Goal: Task Accomplishment & Management: Manage account settings

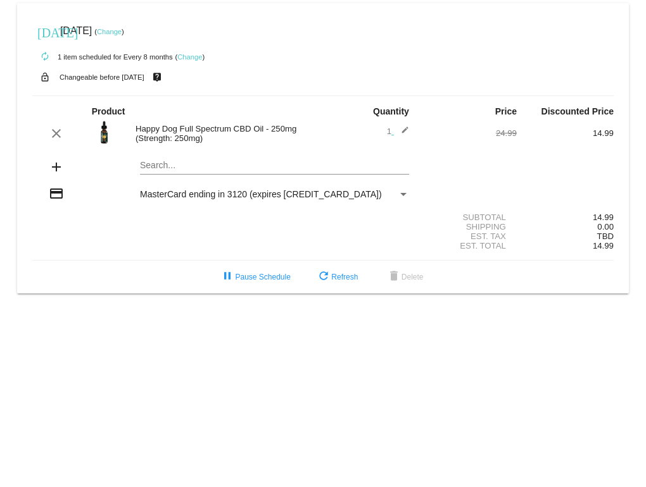
click at [190, 56] on link "Change" at bounding box center [189, 57] width 25 height 8
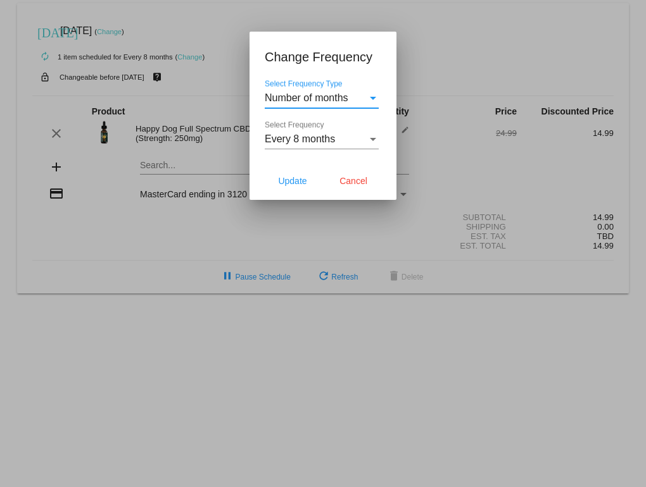
click at [370, 134] on div "Select Frequency" at bounding box center [372, 139] width 11 height 11
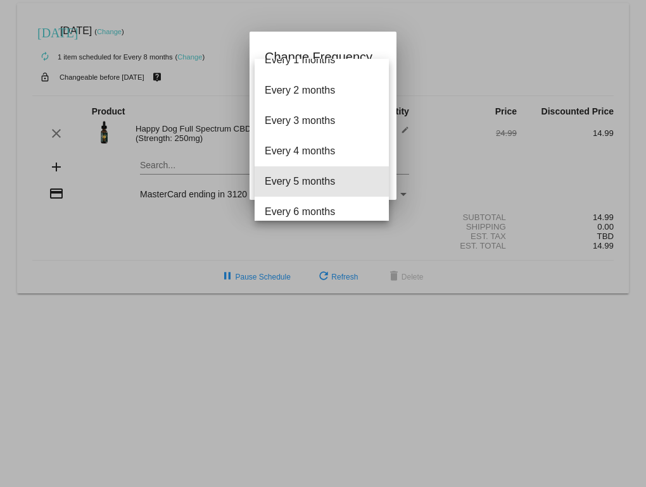
scroll to position [12, 0]
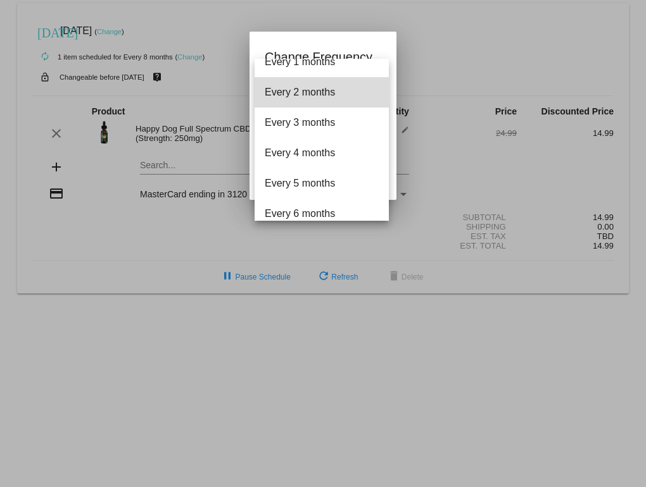
click at [306, 91] on span "Every 2 months" at bounding box center [322, 92] width 114 height 30
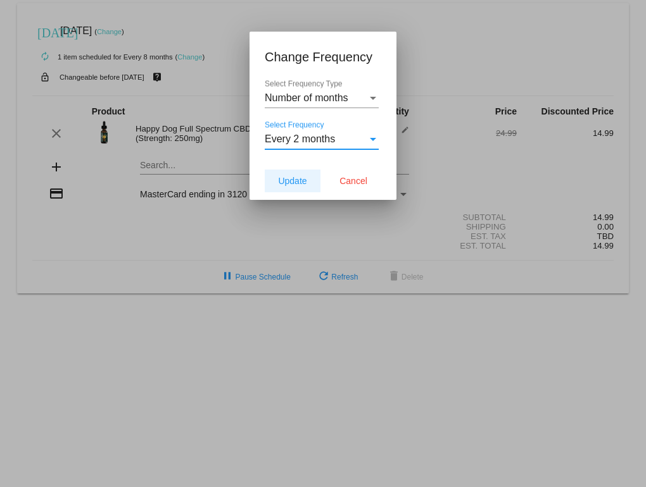
click at [299, 180] on span "Update" at bounding box center [292, 181] width 28 height 10
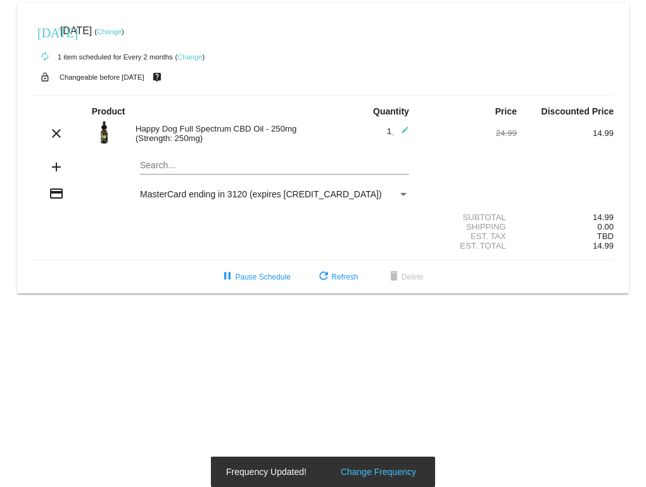
click at [122, 28] on link "Change" at bounding box center [109, 32] width 25 height 8
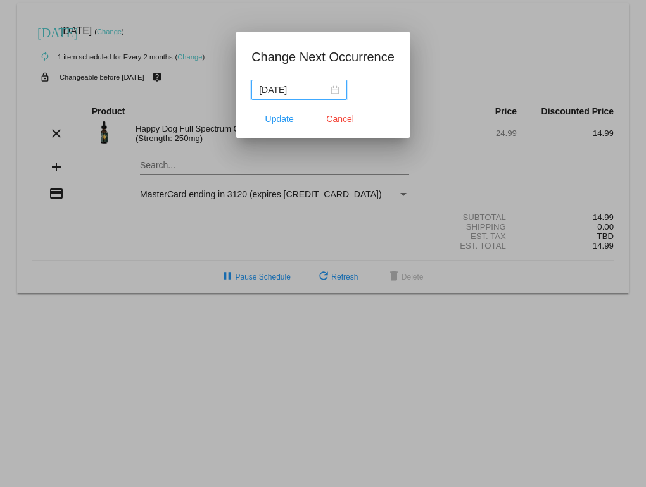
click at [335, 90] on div "[DATE]" at bounding box center [299, 90] width 80 height 14
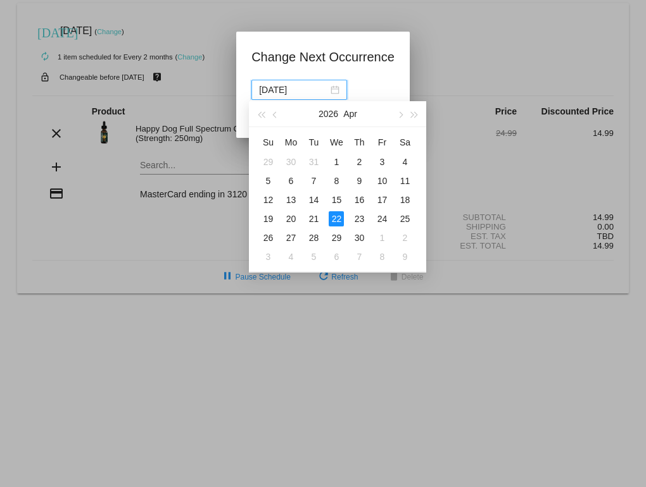
click at [276, 114] on span "button" at bounding box center [275, 115] width 6 height 6
click at [278, 114] on button "button" at bounding box center [275, 113] width 14 height 25
click at [262, 112] on button "button" at bounding box center [261, 113] width 14 height 25
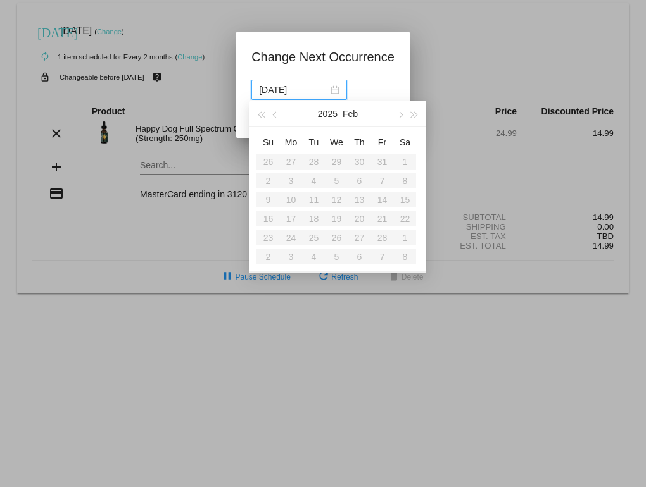
click at [400, 109] on button "button" at bounding box center [400, 113] width 14 height 25
click at [394, 111] on button "button" at bounding box center [400, 113] width 14 height 25
click at [401, 111] on button "button" at bounding box center [400, 113] width 14 height 25
click at [398, 112] on button "button" at bounding box center [400, 113] width 14 height 25
click at [398, 114] on span "button" at bounding box center [400, 115] width 6 height 6
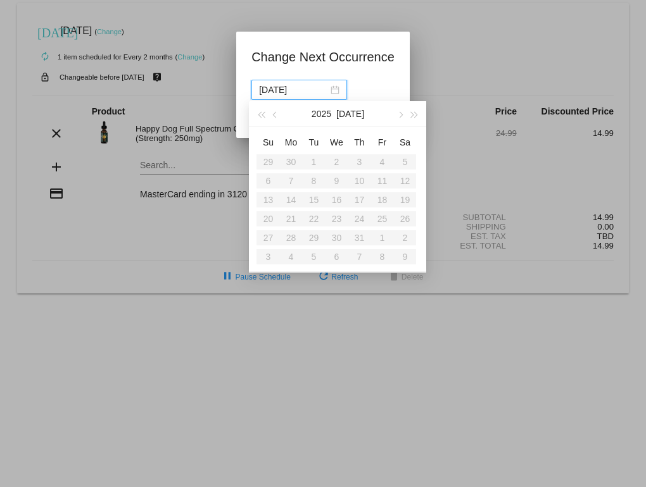
click at [400, 115] on span "button" at bounding box center [400, 115] width 6 height 6
click at [397, 110] on button "button" at bounding box center [400, 113] width 14 height 25
click at [334, 215] on div "24" at bounding box center [335, 218] width 15 height 15
type input "[DATE]"
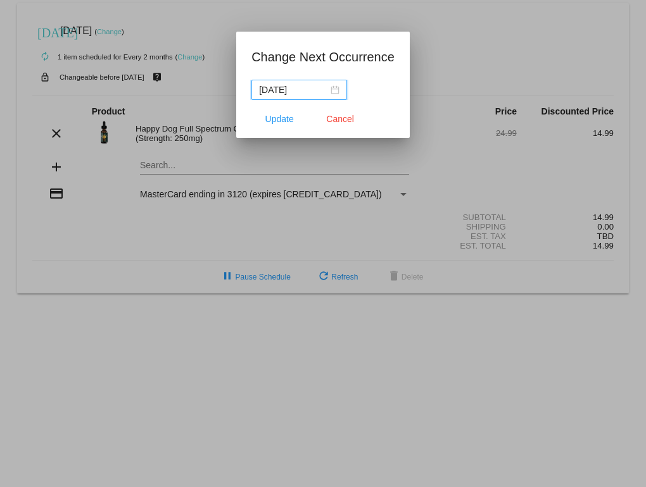
click at [278, 115] on span "Update" at bounding box center [279, 119] width 28 height 10
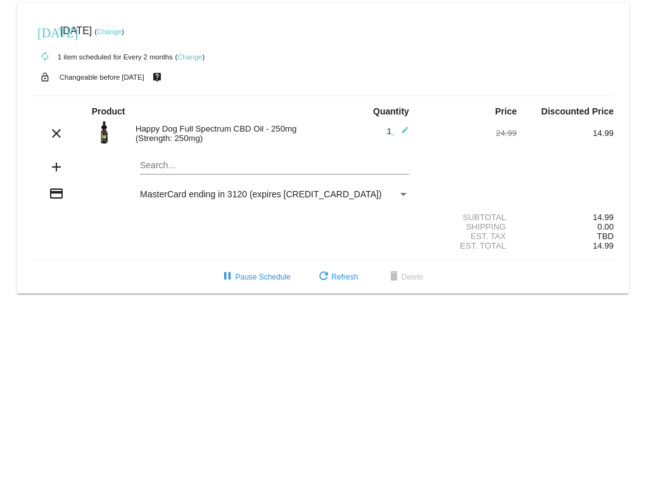
click at [197, 57] on link "Change" at bounding box center [189, 57] width 25 height 8
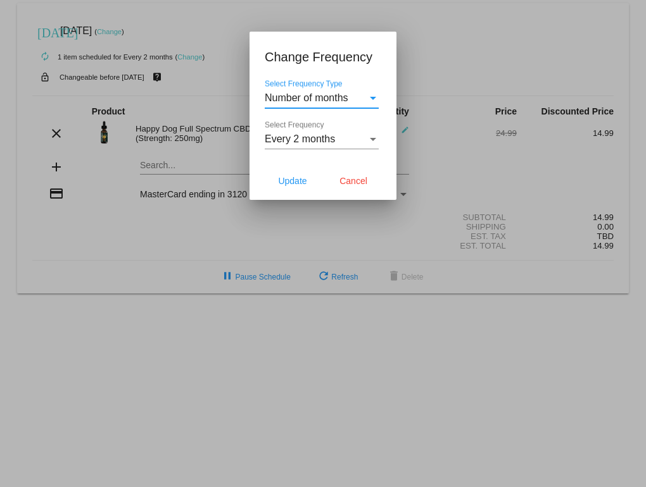
click at [312, 135] on span "Every 2 months" at bounding box center [300, 139] width 70 height 11
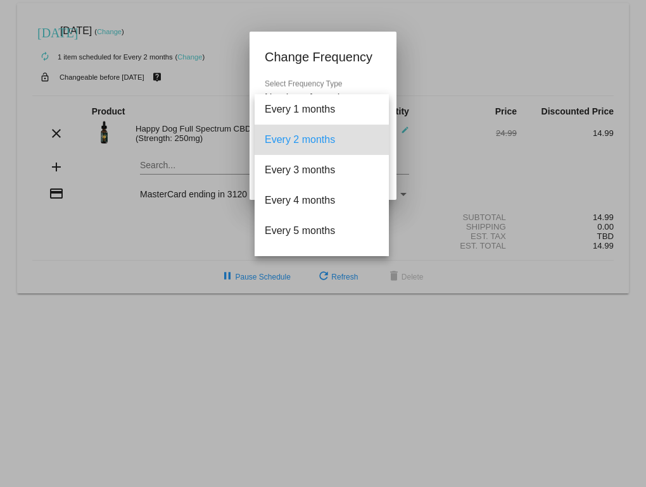
scroll to position [0, 0]
click at [317, 101] on span "Every 1 months" at bounding box center [322, 109] width 114 height 30
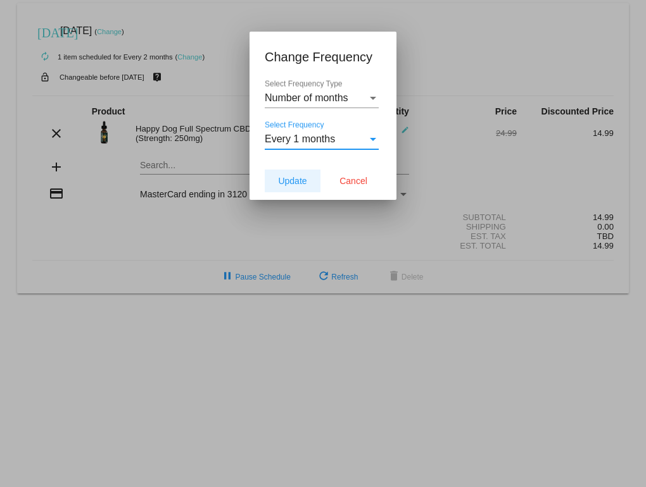
click at [296, 175] on button "Update" at bounding box center [293, 181] width 56 height 23
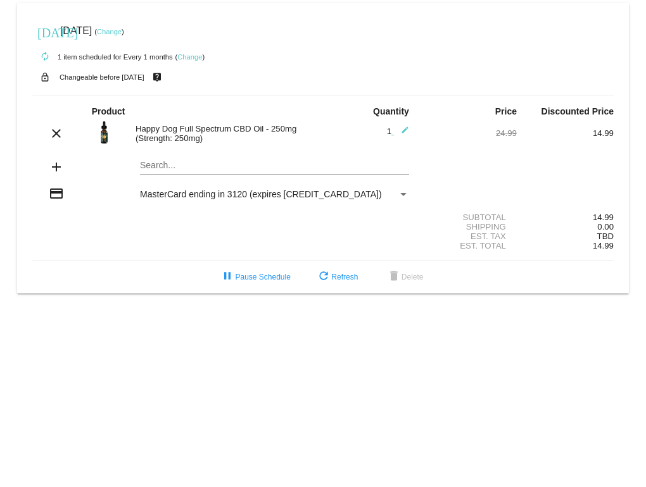
click at [334, 278] on button "refresh Refresh" at bounding box center [337, 277] width 62 height 23
click at [321, 279] on mat-icon "refresh" at bounding box center [323, 277] width 15 height 15
click at [322, 282] on mat-icon "refresh" at bounding box center [323, 277] width 15 height 15
